Goal: Task Accomplishment & Management: Use online tool/utility

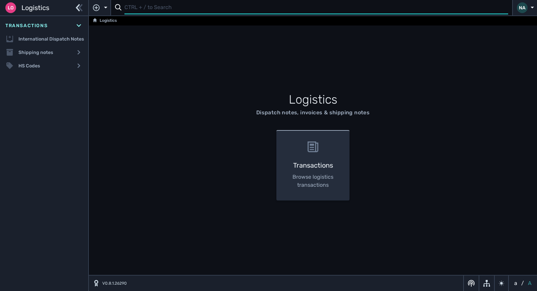
click at [164, 12] on input "text" at bounding box center [316, 7] width 384 height 13
type input "1104575"
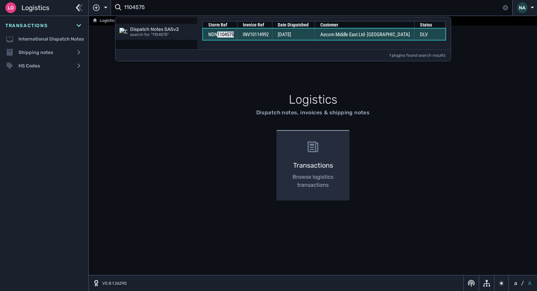
click at [288, 35] on td "08 Sep 2025" at bounding box center [293, 34] width 43 height 11
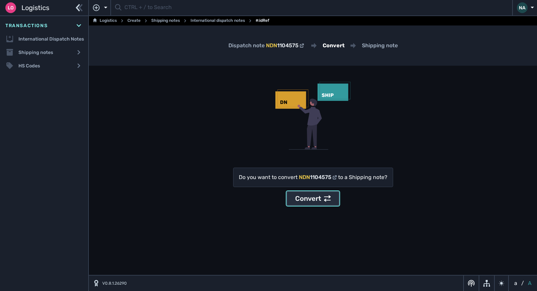
click at [315, 198] on div "Convert" at bounding box center [313, 199] width 36 height 10
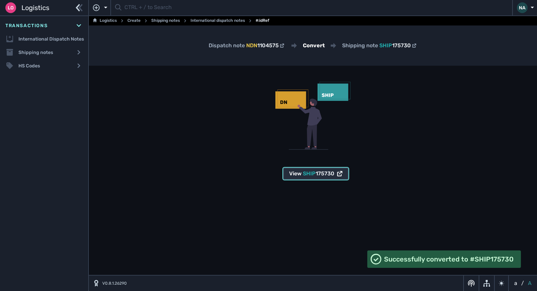
click at [317, 174] on span "175730" at bounding box center [325, 173] width 19 height 6
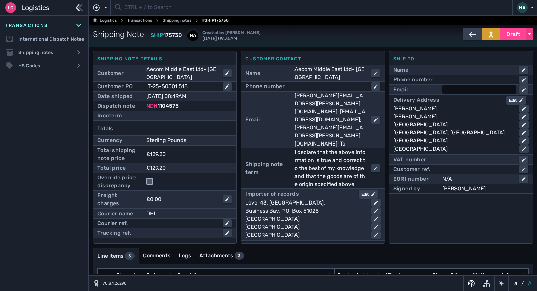
click at [453, 90] on div at bounding box center [479, 90] width 74 height 8
type input "[EMAIL_ADDRESS][DOMAIN_NAME]"
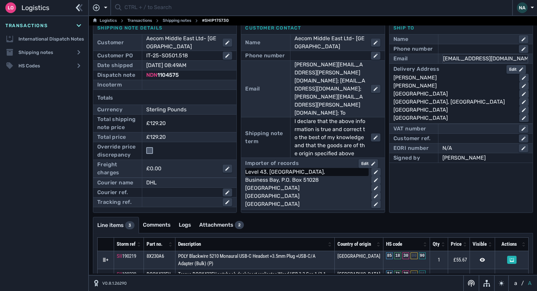
scroll to position [69, 0]
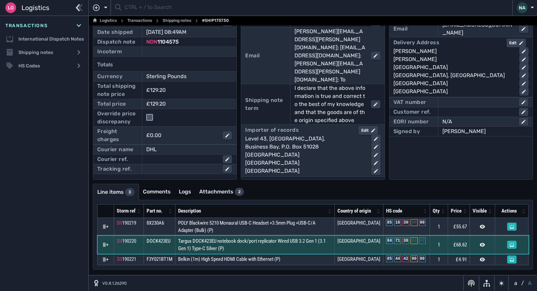
click at [256, 243] on span "Targus DOCK423EU notebook dock/port replicator Wired USB 3.2 Gen 1 (3.1 Gen 1) …" at bounding box center [252, 245] width 148 height 14
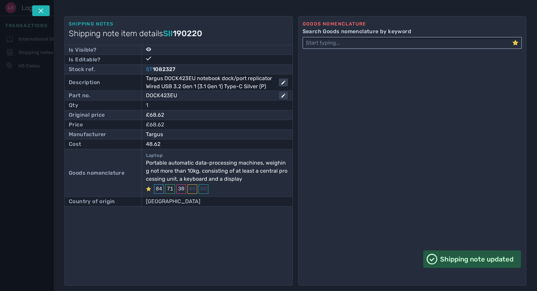
click at [335, 42] on input "Search Goods nomenclature by keyword" at bounding box center [407, 43] width 209 height 11
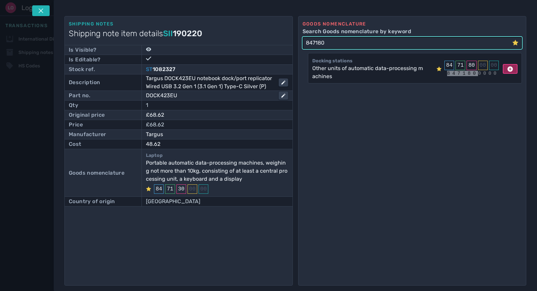
type input "847180"
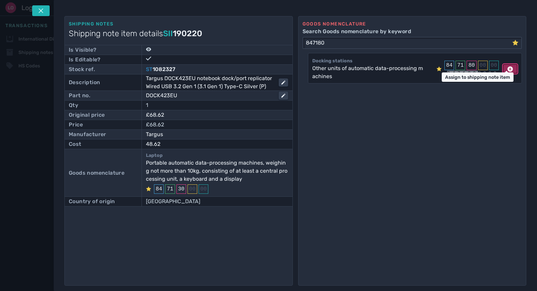
click at [508, 68] on icon at bounding box center [510, 68] width 5 height 5
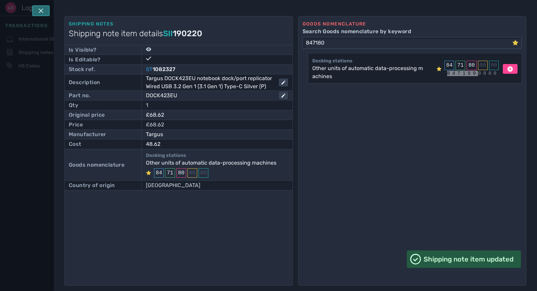
click at [44, 11] on button at bounding box center [40, 10] width 17 height 11
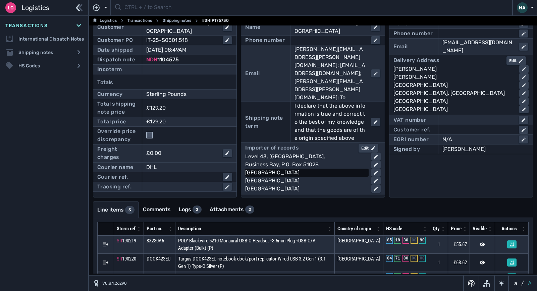
scroll to position [2, 0]
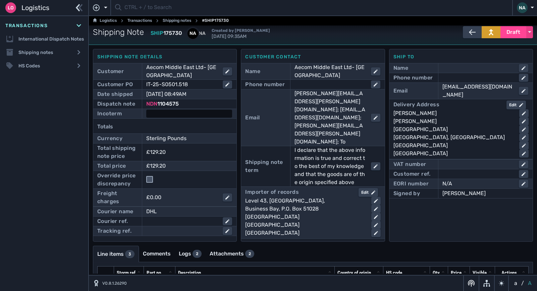
click at [190, 113] on div at bounding box center [189, 114] width 86 height 8
click at [191, 115] on select "- Ex Works - EXW Free Carrier - FCA Carriage Paid To - CPT Carriage Insurance P…" at bounding box center [195, 114] width 97 height 9
select select "[object Object]"
click at [147, 110] on select "- Ex Works - EXW Free Carrier - FCA Carriage Paid To - CPT Carriage Insurance P…" at bounding box center [195, 114] width 97 height 9
click at [457, 76] on div at bounding box center [479, 78] width 74 height 8
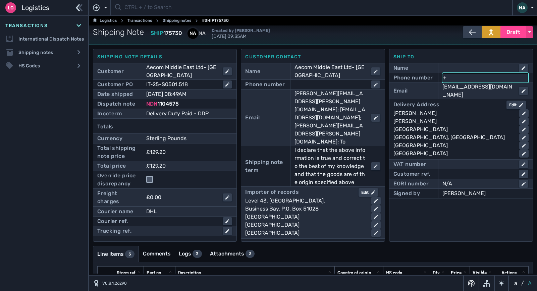
paste input "971 4 428 8600"
type input "[PHONE_NUMBER]"
click button "submit" at bounding box center [0, 0] width 0 height 0
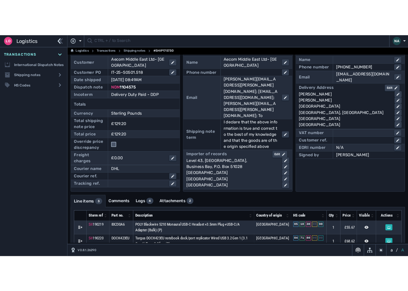
scroll to position [0, 0]
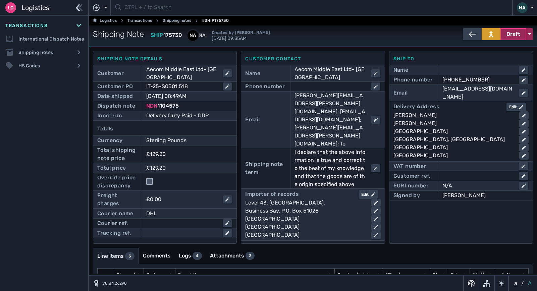
click at [513, 35] on span "Draft" at bounding box center [514, 34] width 14 height 8
click at [488, 46] on div "Dispatched" at bounding box center [501, 48] width 64 height 13
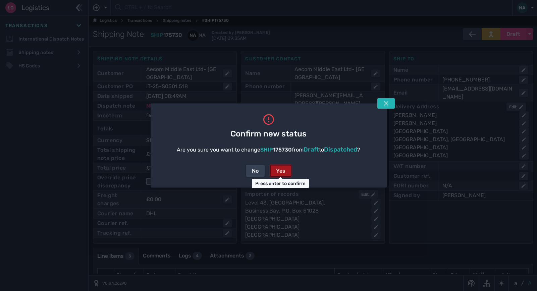
click at [282, 167] on div "Yes" at bounding box center [280, 171] width 9 height 8
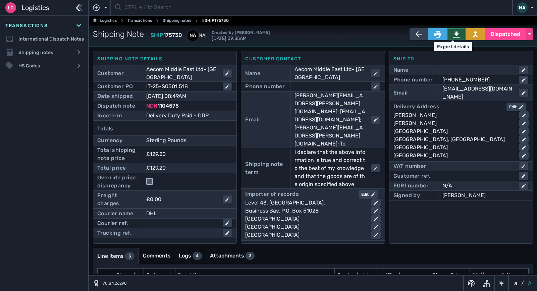
click at [453, 34] on icon at bounding box center [456, 35] width 7 height 6
